Goal: Browse casually: Explore the website without a specific task or goal

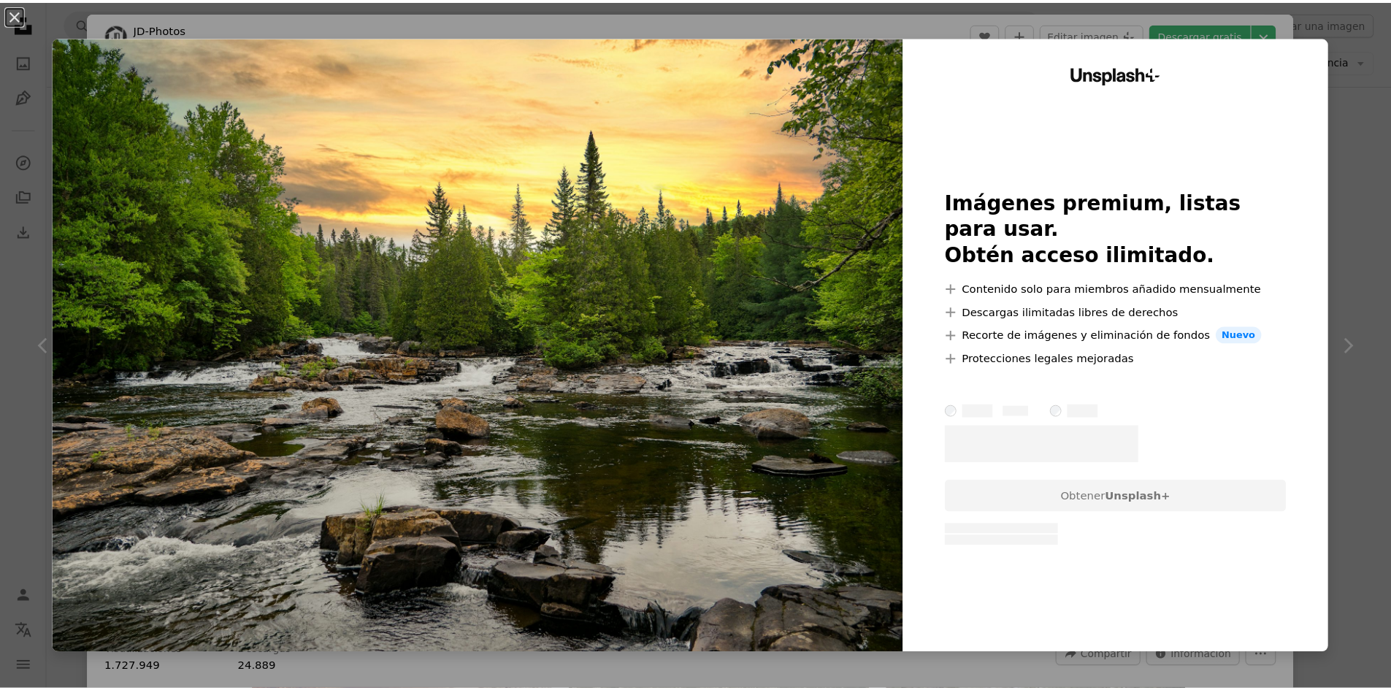
scroll to position [73, 0]
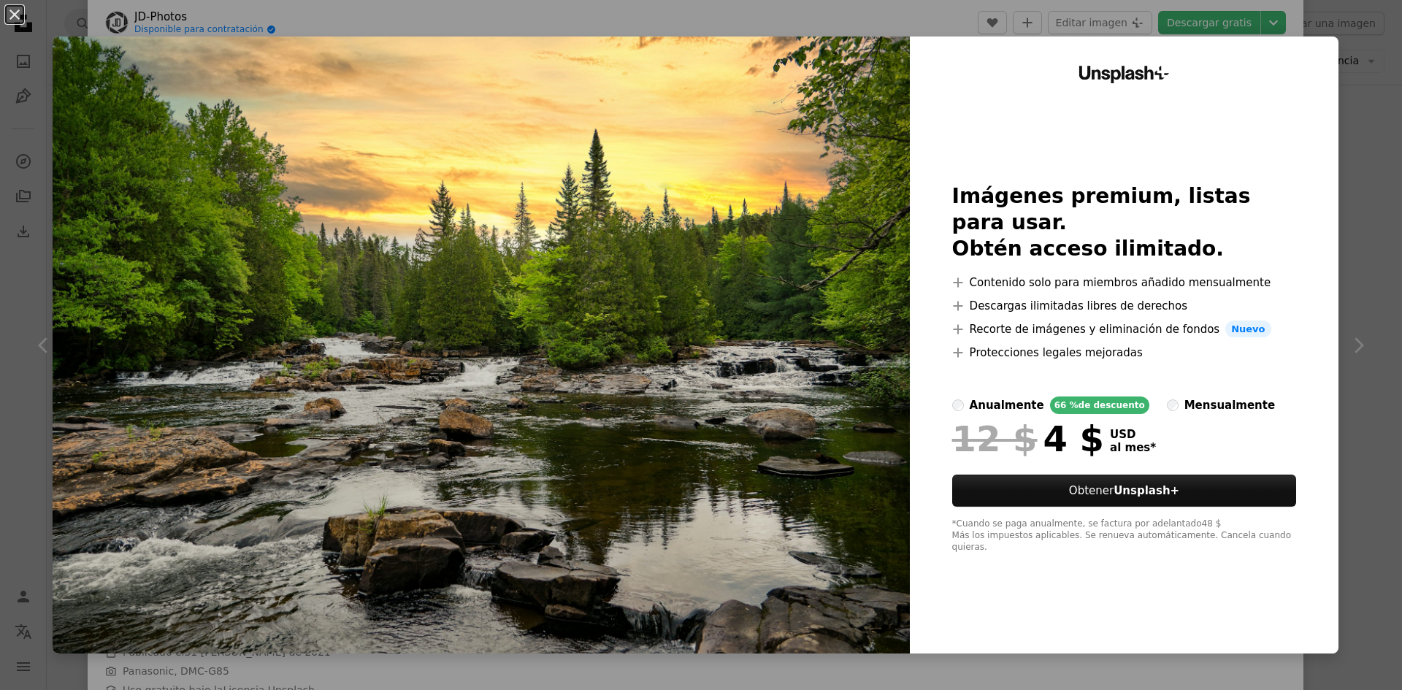
click at [1345, 69] on div "An X shape Unsplash+ Imágenes premium, listas para usar. Obtén acceso ilimitado…" at bounding box center [701, 345] width 1402 height 690
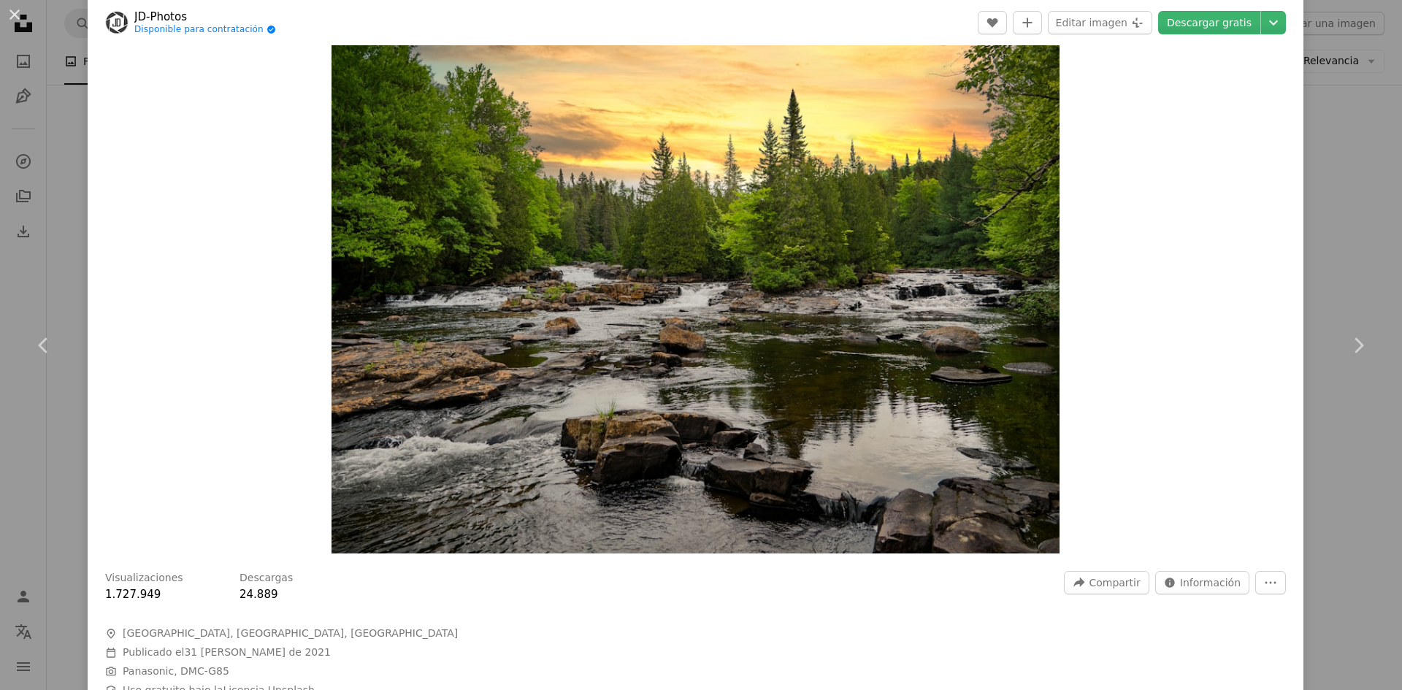
drag, startPoint x: 1312, startPoint y: 254, endPoint x: 1321, endPoint y: 245, distance: 13.4
click at [1317, 251] on div "An X shape Chevron left Chevron right JD-Photos Disponible para contratación A …" at bounding box center [701, 345] width 1402 height 690
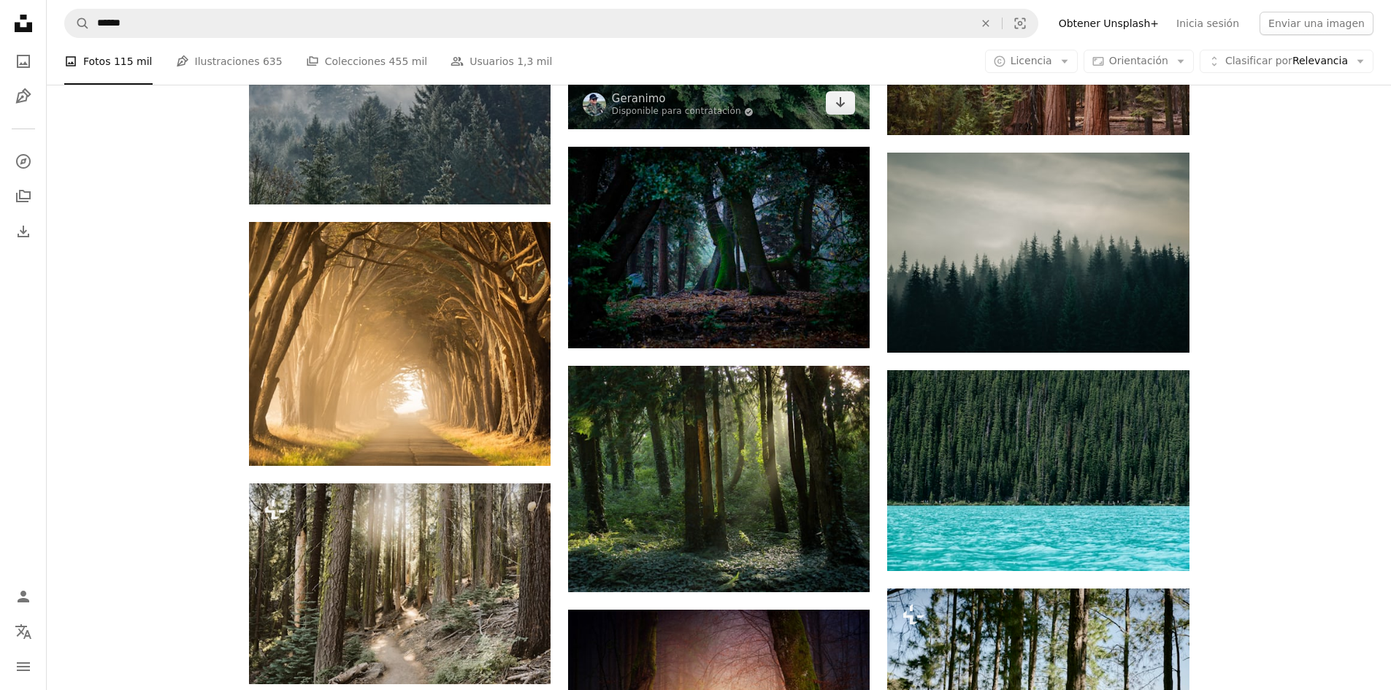
scroll to position [12575, 0]
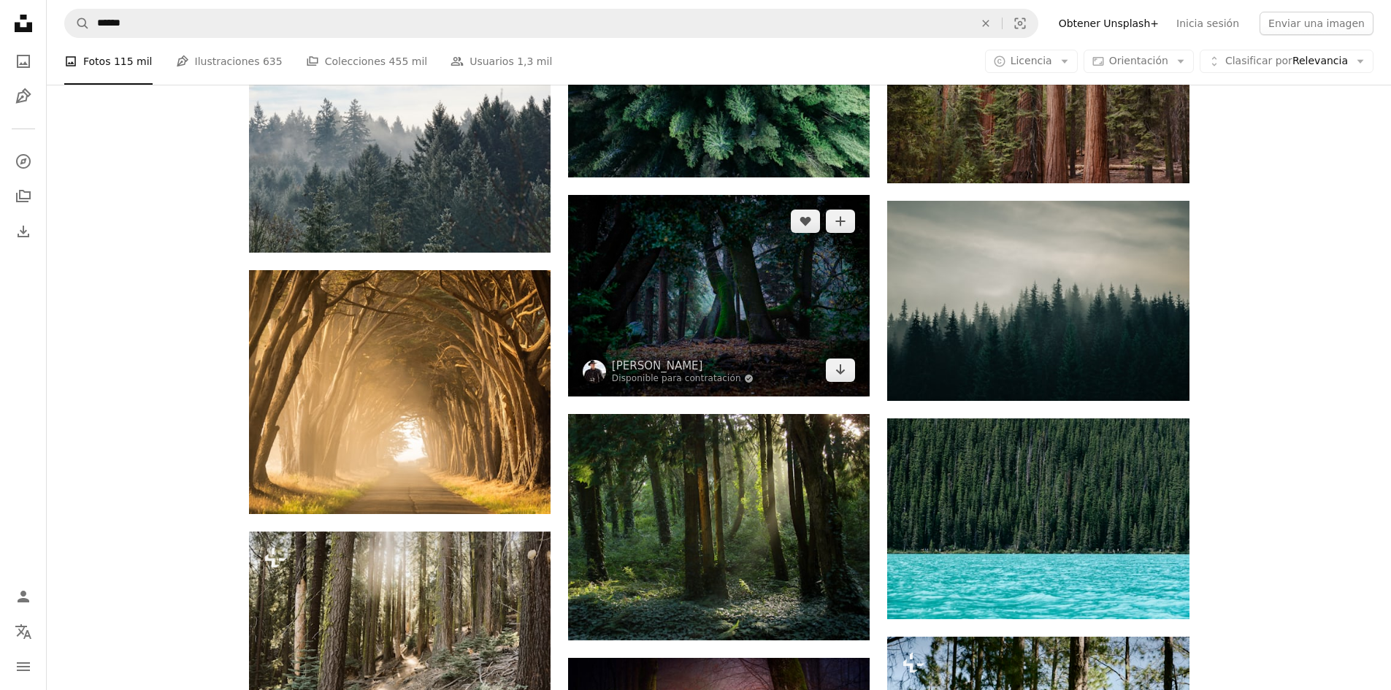
click at [804, 301] on img at bounding box center [718, 295] width 301 height 201
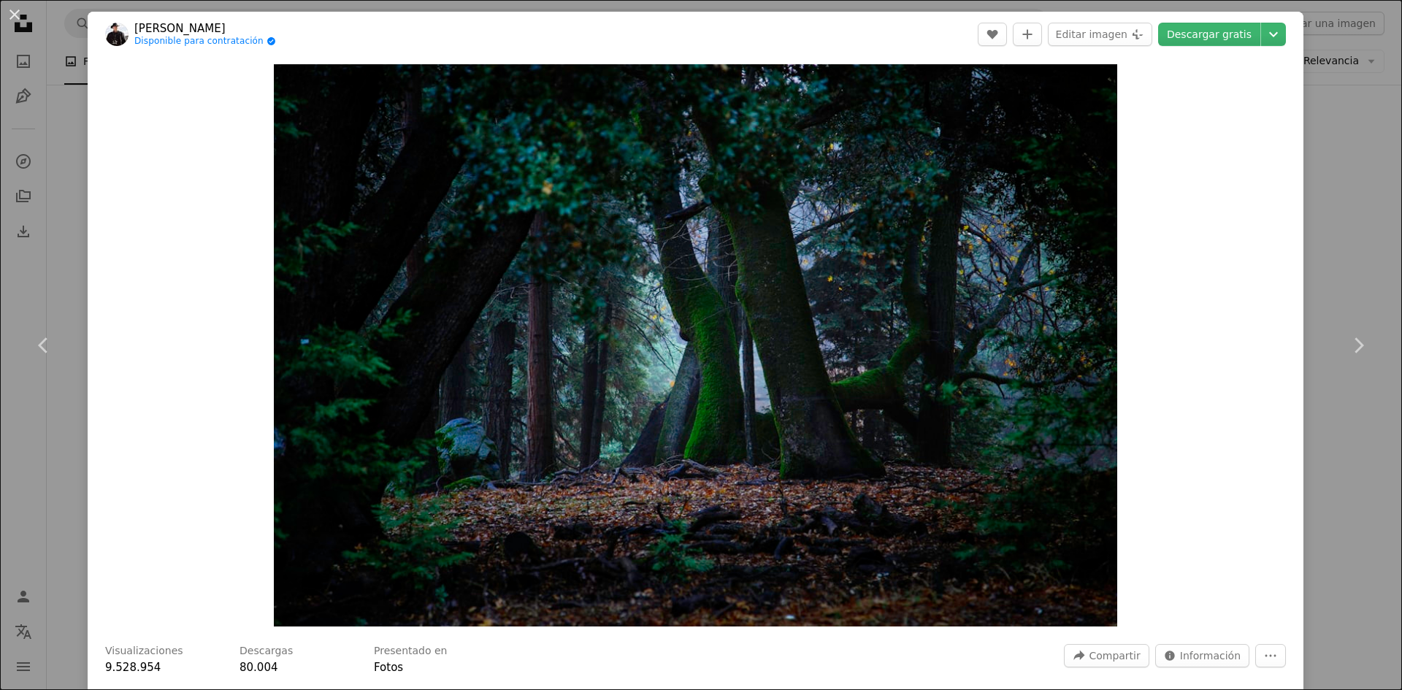
click at [1340, 187] on div "An X shape Chevron left Chevron right [PERSON_NAME] Disponible para contratació…" at bounding box center [701, 345] width 1402 height 690
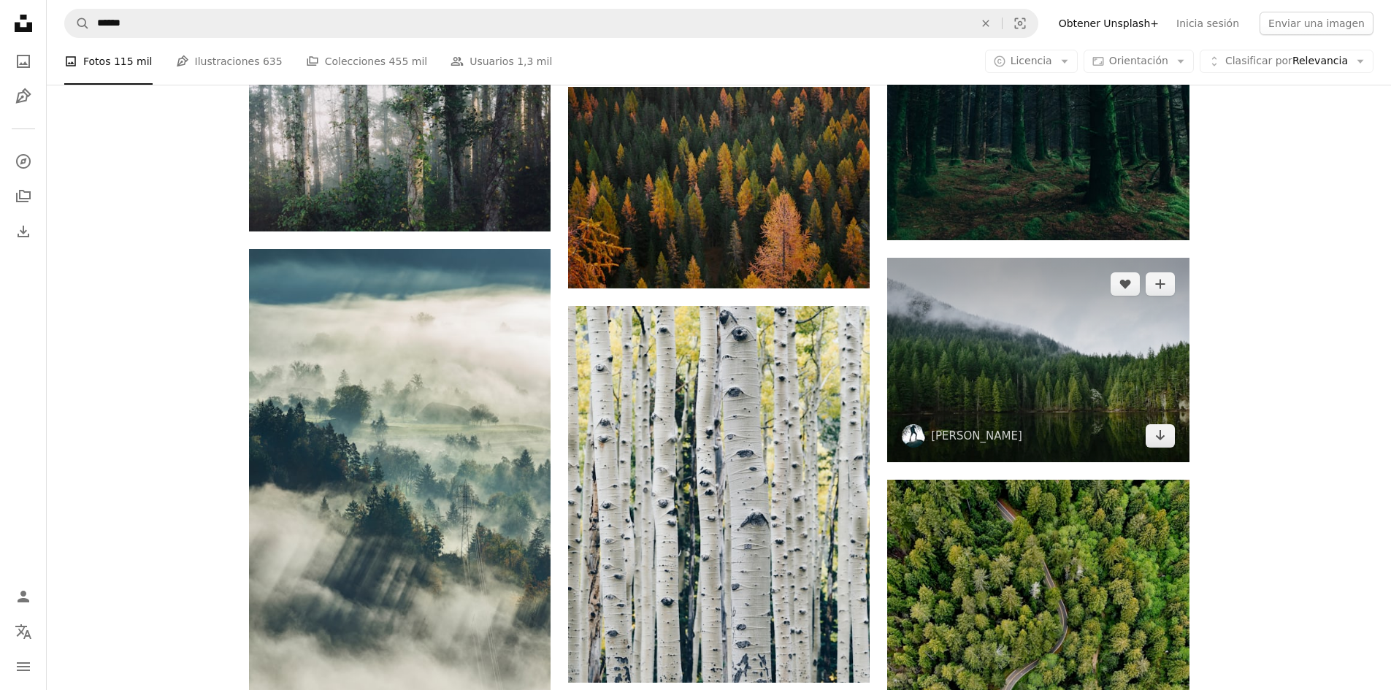
scroll to position [15860, 0]
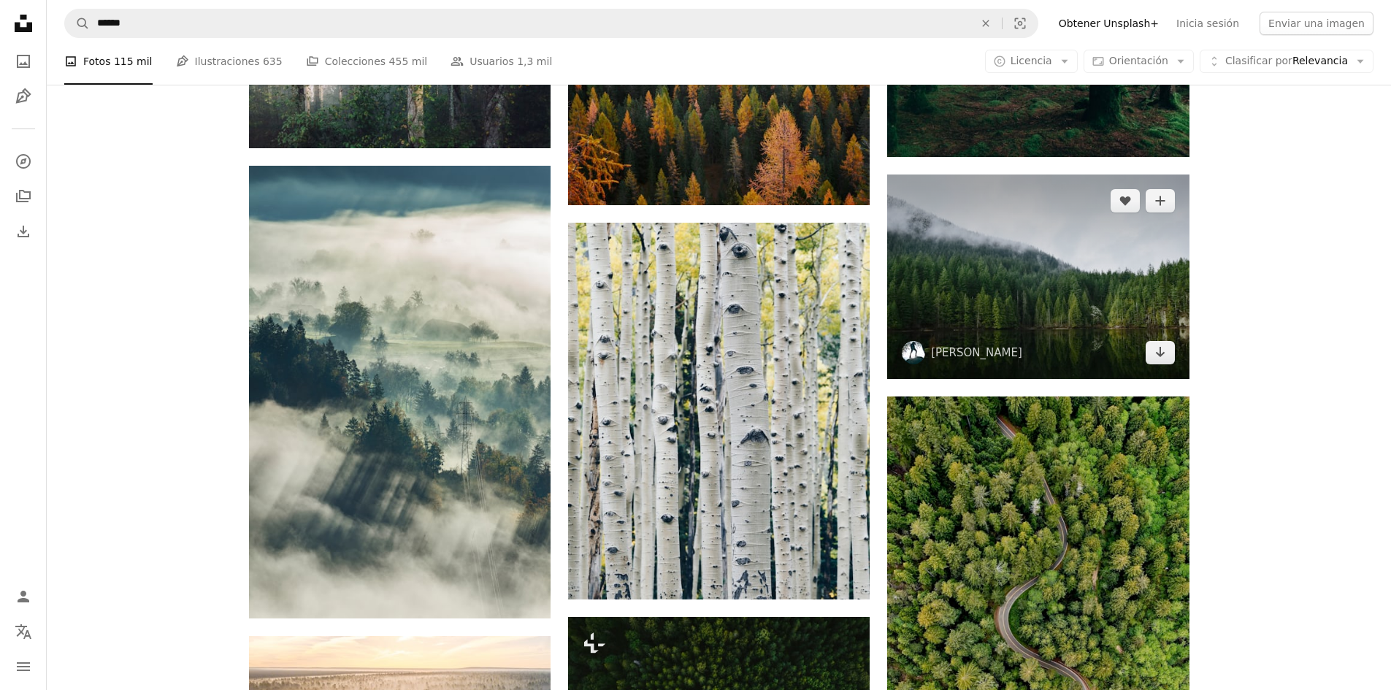
click at [1051, 310] on img at bounding box center [1037, 276] width 301 height 204
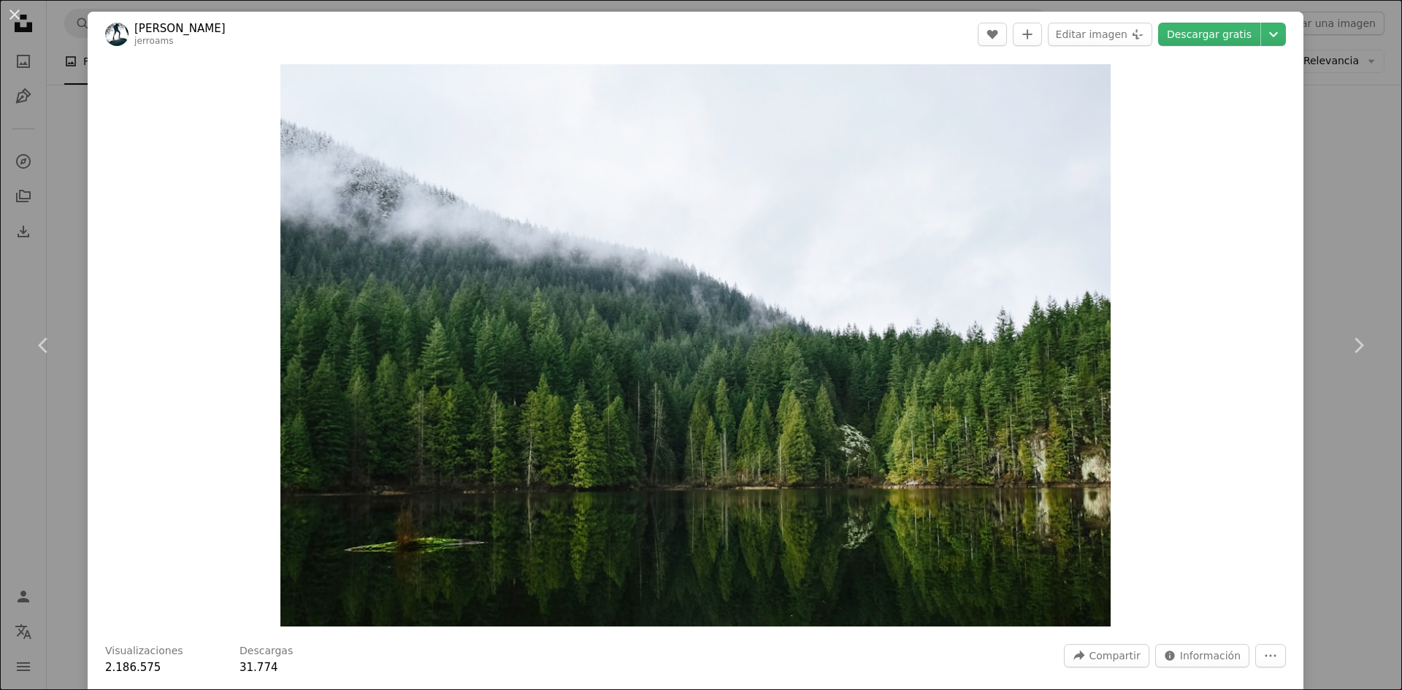
click at [1336, 255] on div "An X shape Chevron left Chevron right [PERSON_NAME] jerroams A heart A plus sig…" at bounding box center [701, 345] width 1402 height 690
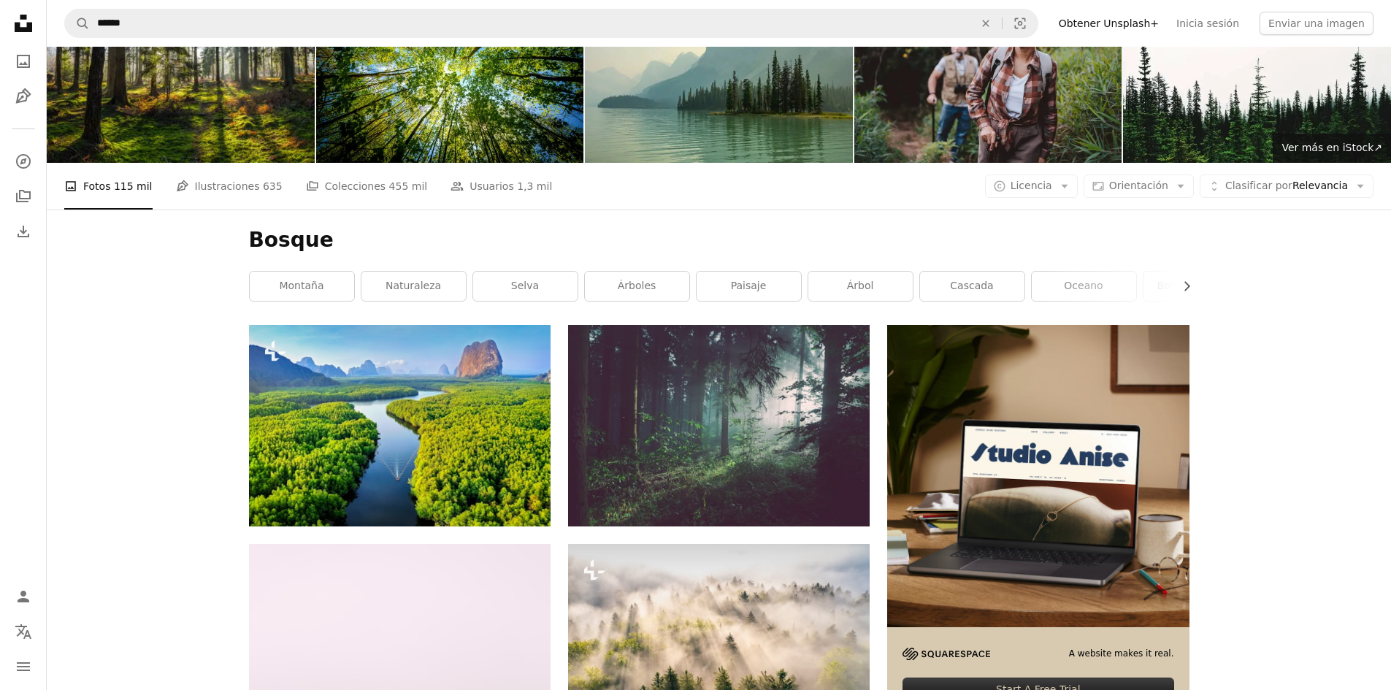
scroll to position [73, 0]
